Goal: Navigation & Orientation: Understand site structure

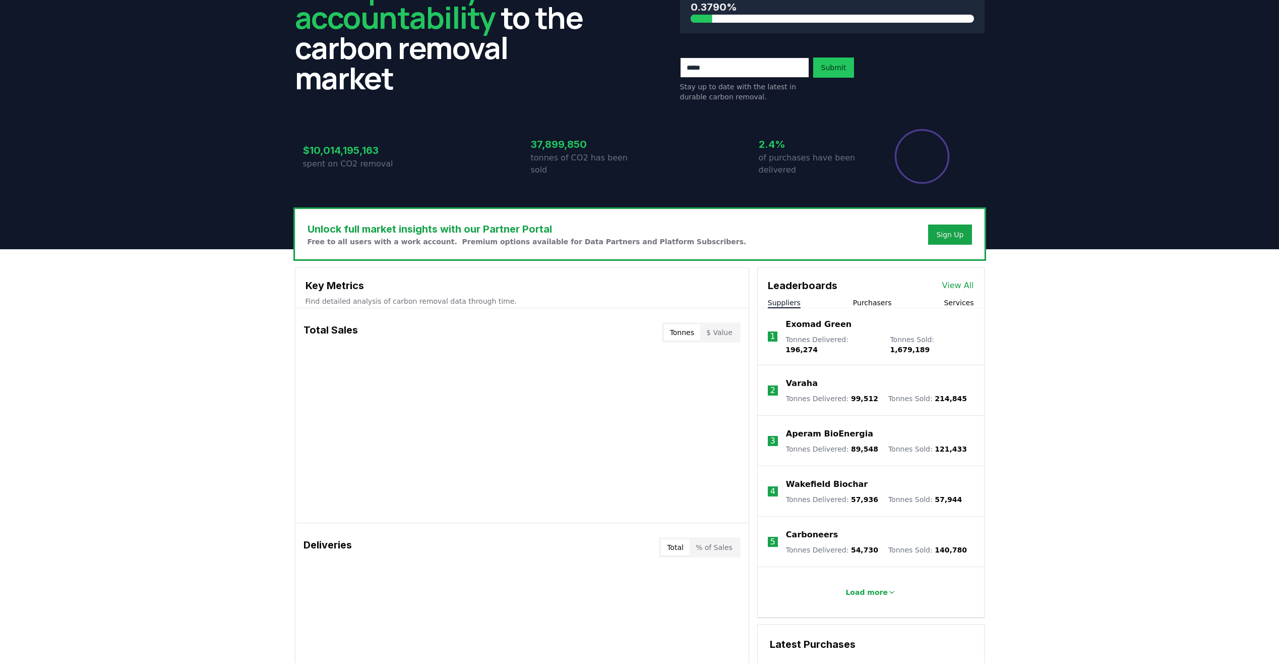
scroll to position [101, 0]
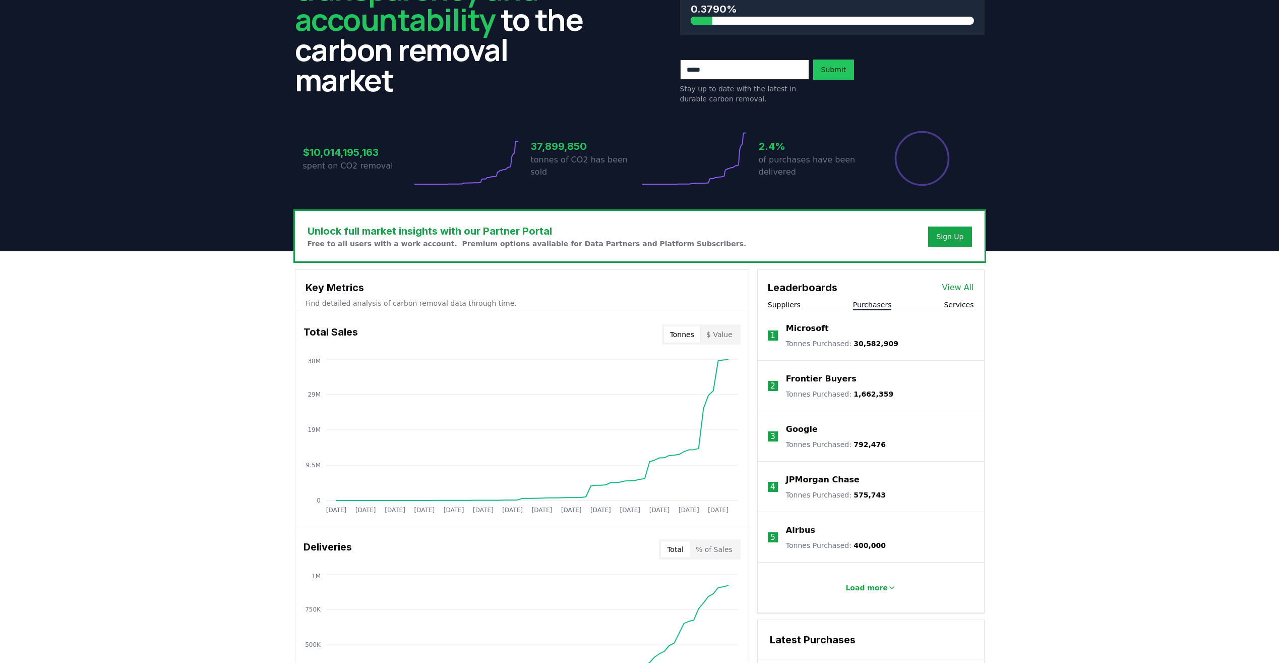
click at [870, 300] on button "Purchasers" at bounding box center [872, 305] width 39 height 10
click at [812, 308] on div "Suppliers Purchasers Services" at bounding box center [871, 305] width 226 height 11
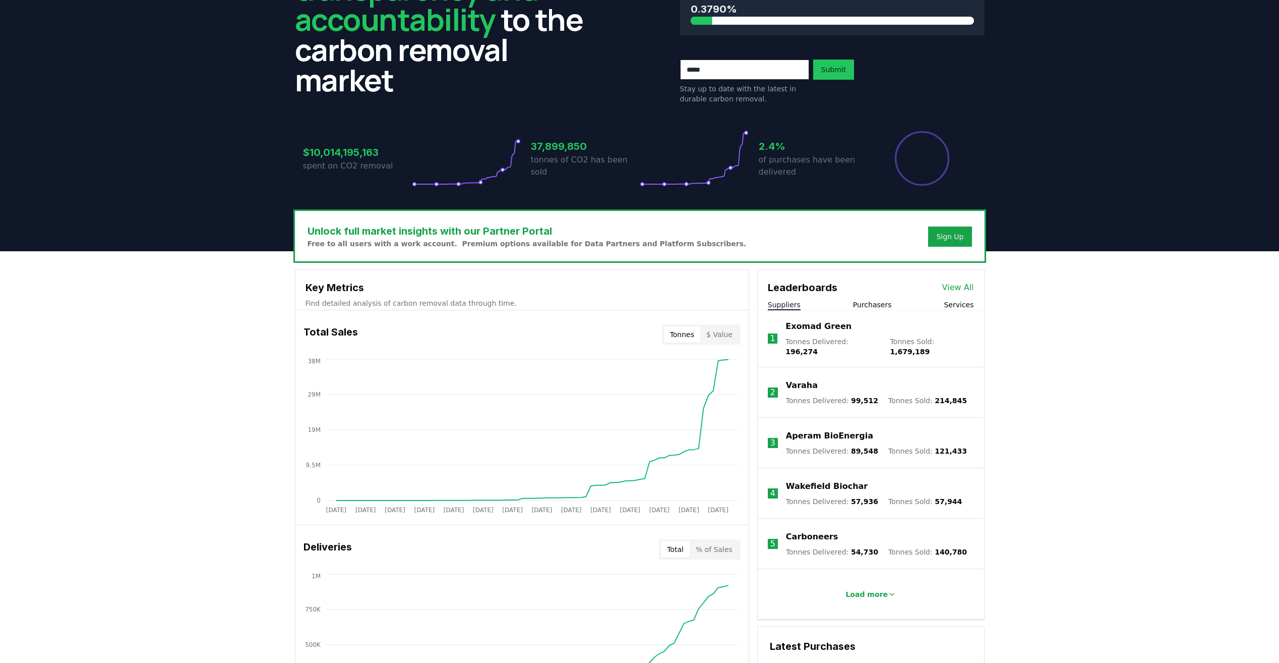
click at [796, 308] on button "Suppliers" at bounding box center [784, 305] width 33 height 10
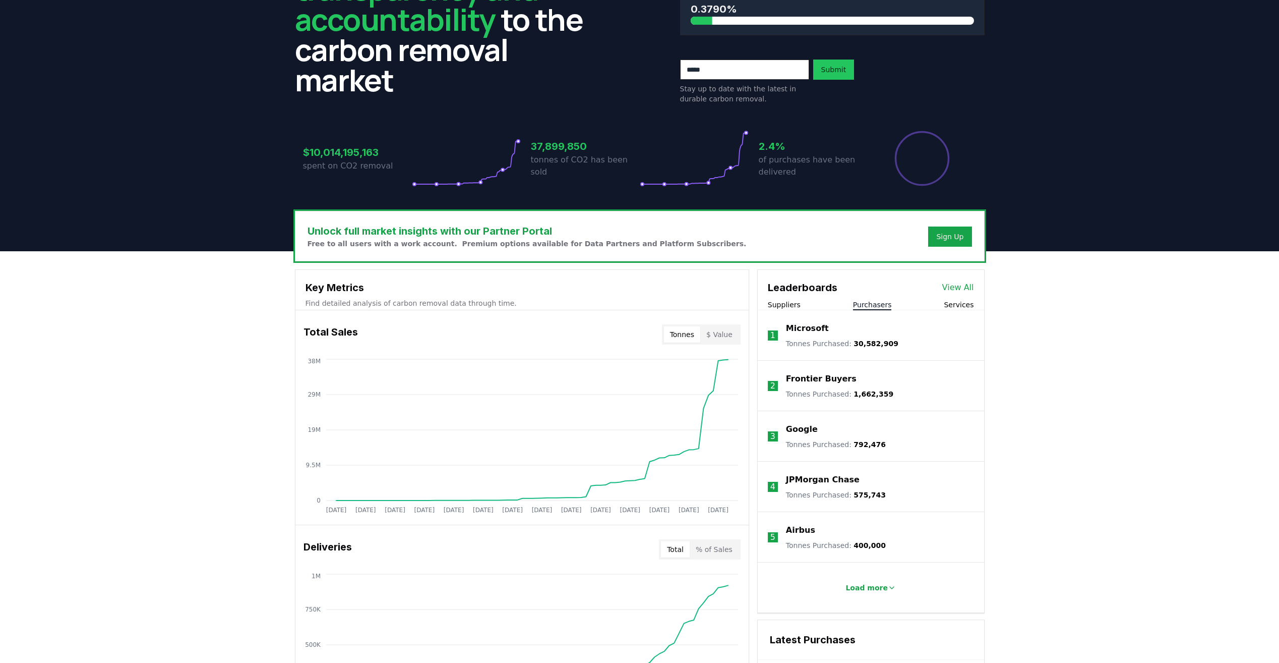
click at [866, 303] on button "Purchasers" at bounding box center [872, 305] width 39 height 10
click at [811, 305] on div "Suppliers Purchasers Services" at bounding box center [871, 305] width 226 height 11
click at [794, 306] on button "Suppliers" at bounding box center [784, 305] width 33 height 10
